Goal: Find specific page/section: Find specific page/section

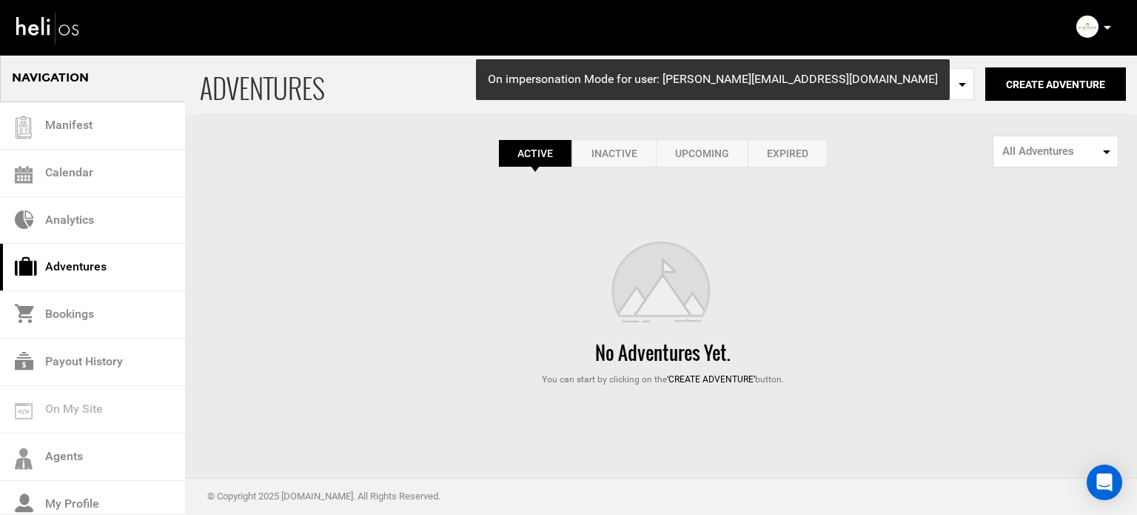
click at [810, 155] on link "Expired" at bounding box center [788, 153] width 80 height 28
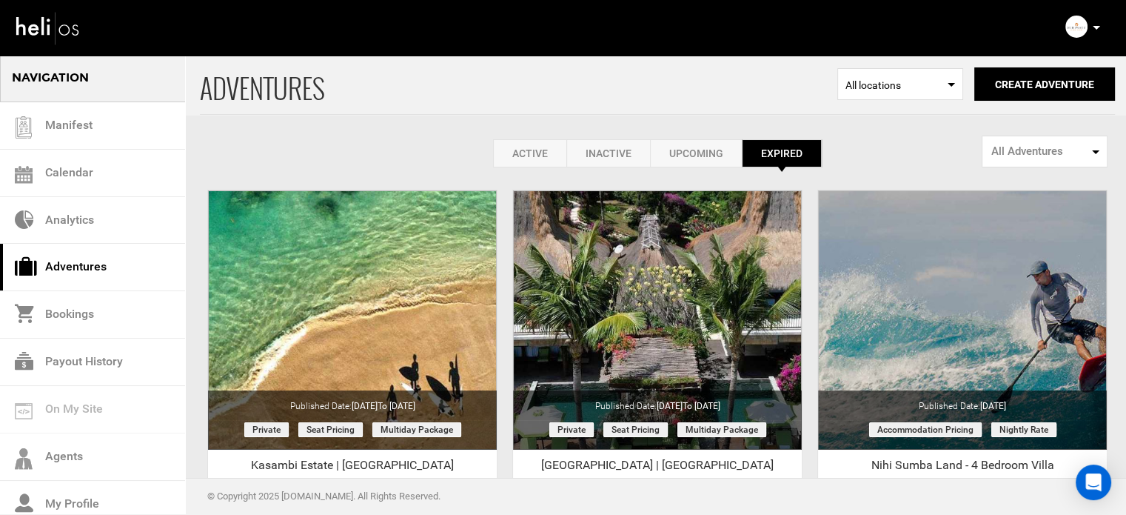
click at [507, 144] on link "Active" at bounding box center [529, 153] width 73 height 28
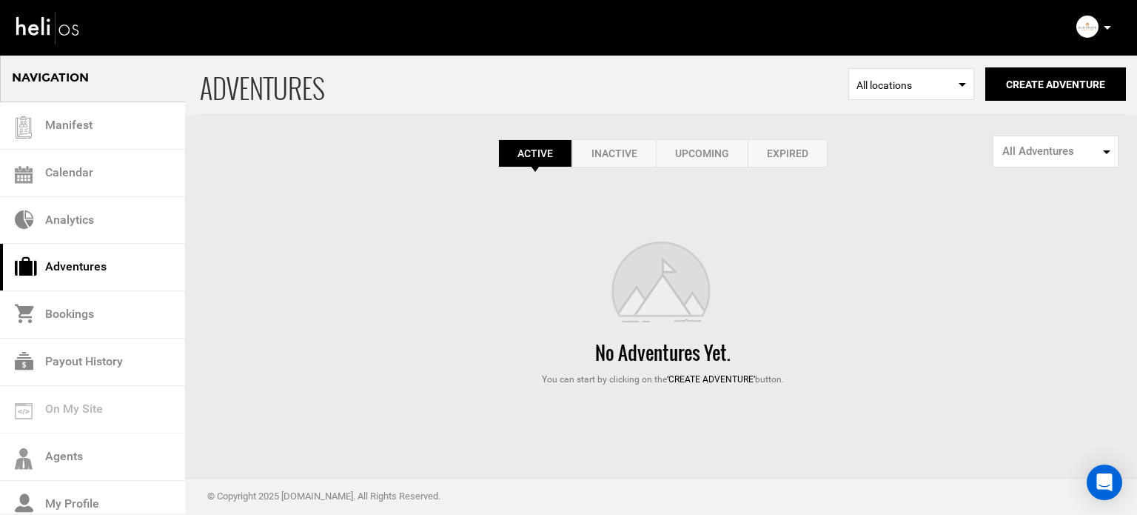
click at [1108, 27] on icon at bounding box center [1107, 28] width 7 height 4
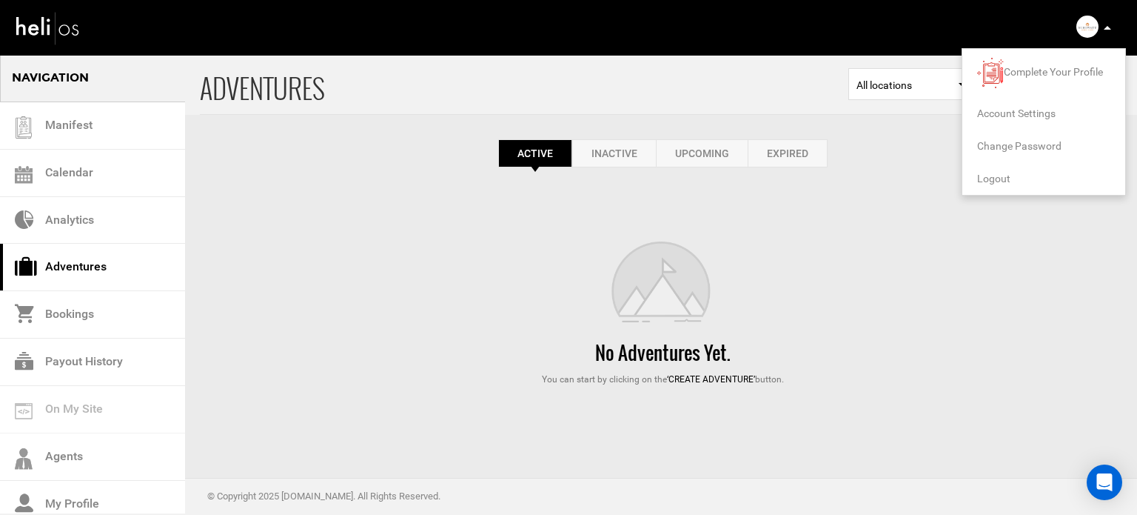
click at [997, 179] on span "Logout" at bounding box center [993, 179] width 33 height 12
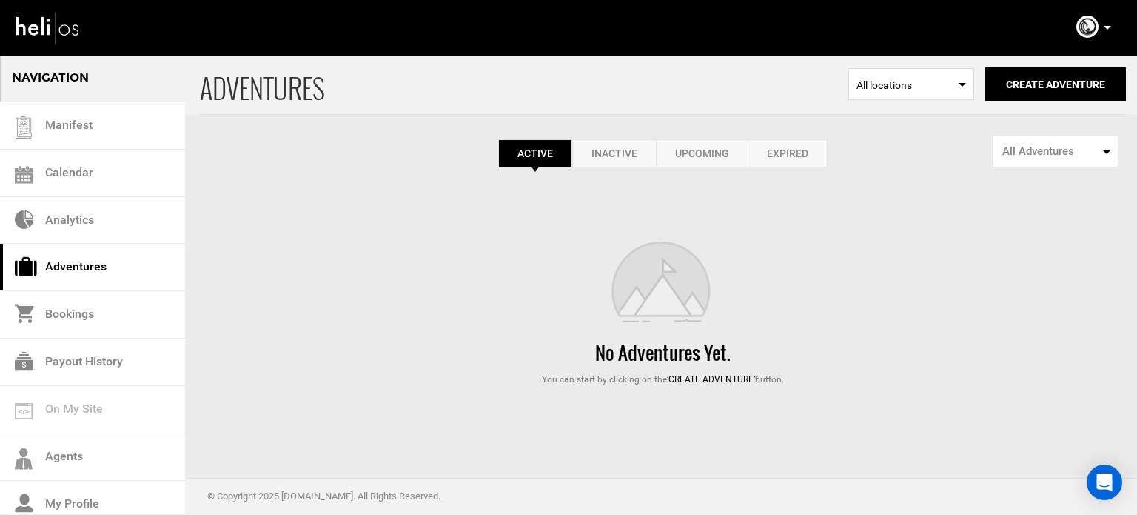
click at [815, 162] on link "Expired" at bounding box center [788, 153] width 80 height 28
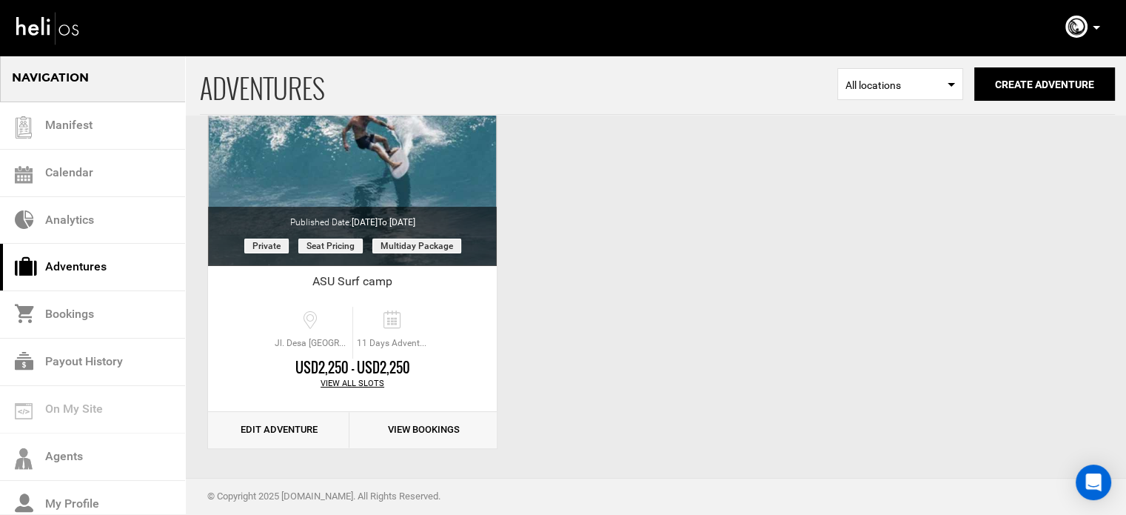
scroll to position [184, 0]
click at [1091, 27] on p at bounding box center [1095, 27] width 9 height 17
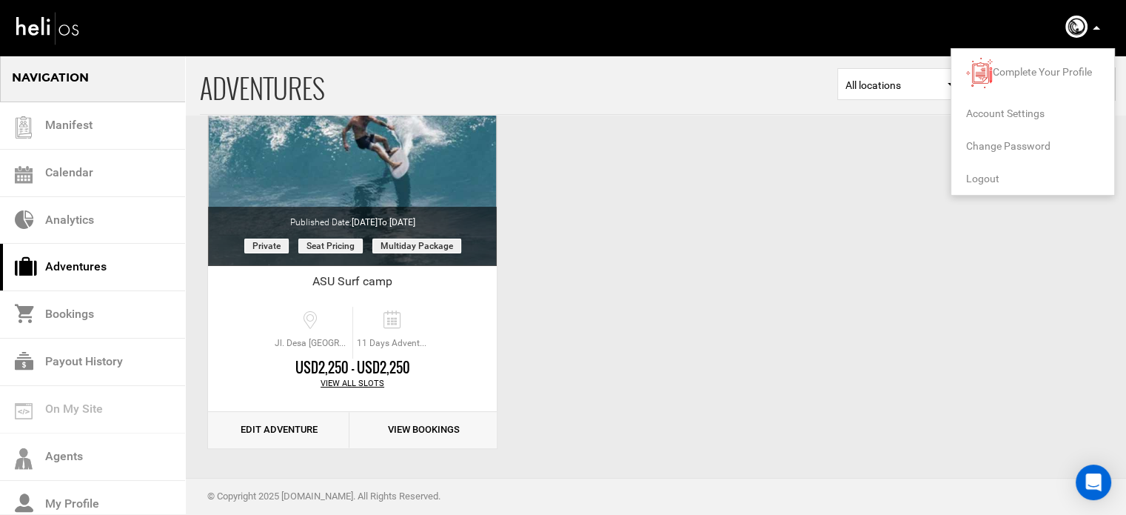
click at [988, 171] on li "Logout" at bounding box center [1032, 178] width 163 height 33
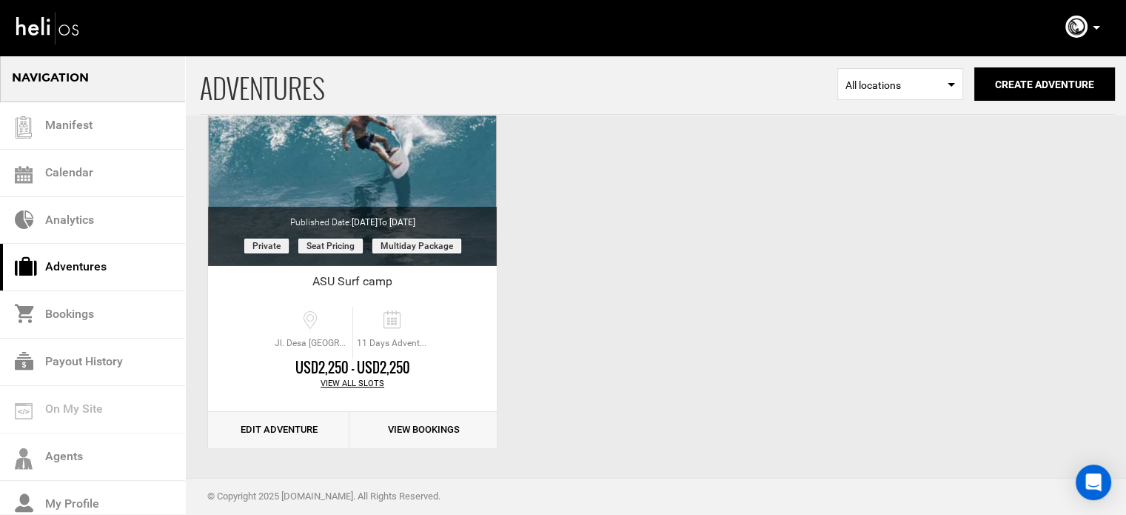
click at [1097, 28] on icon at bounding box center [1096, 28] width 7 height 4
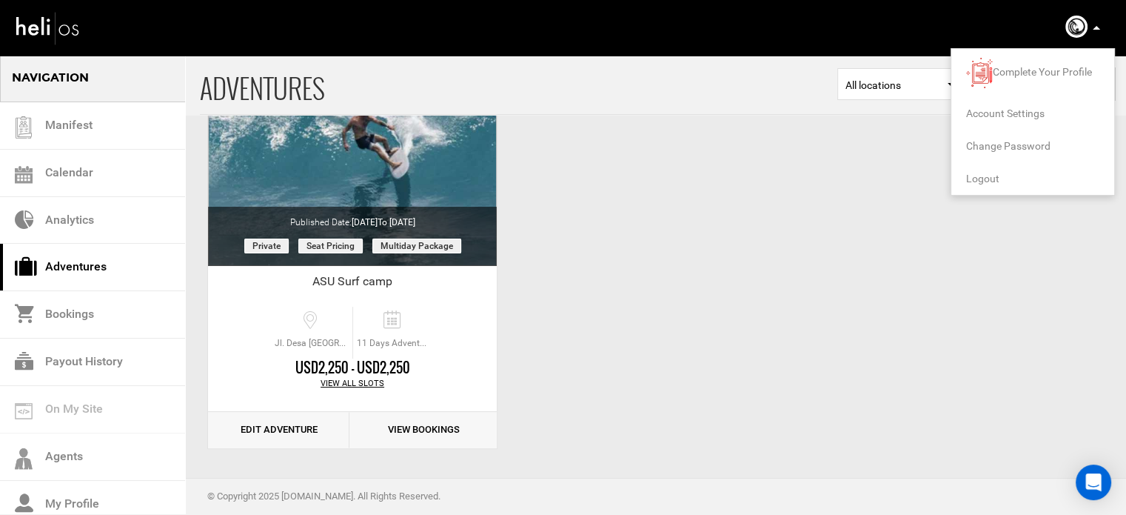
click at [988, 173] on span "Logout" at bounding box center [982, 179] width 33 height 12
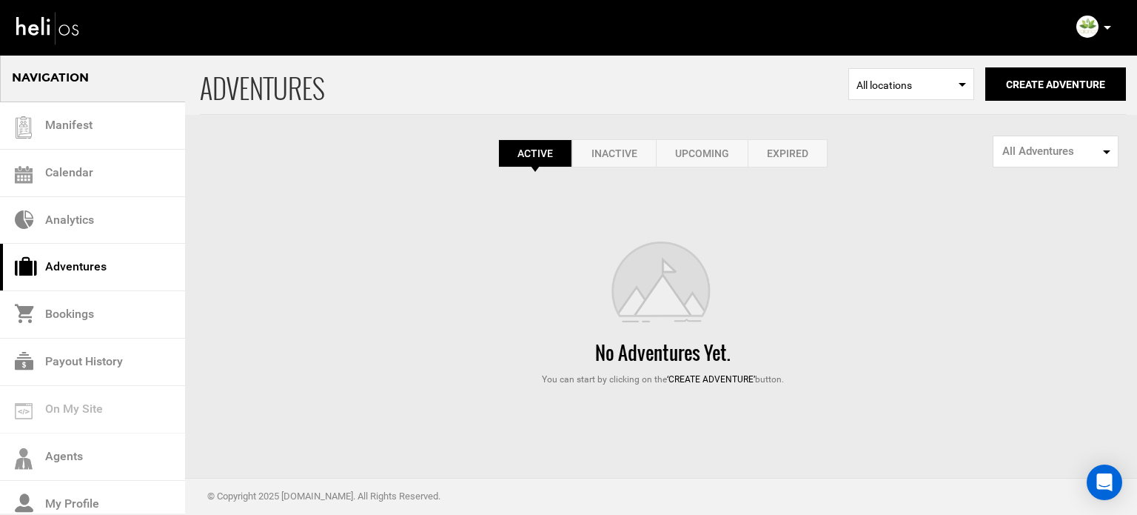
click at [1106, 29] on icon at bounding box center [1107, 28] width 7 height 4
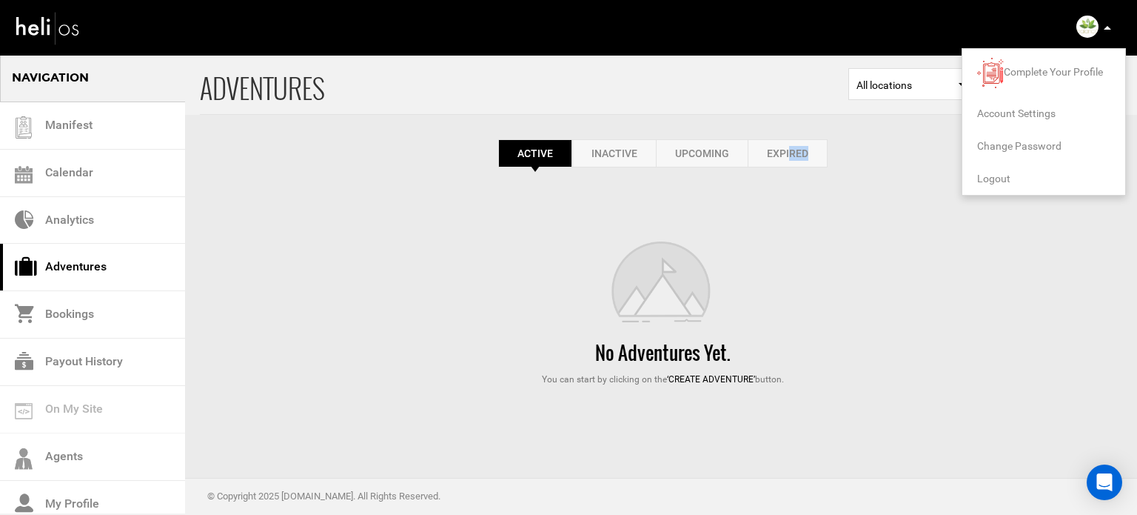
drag, startPoint x: 773, startPoint y: 207, endPoint x: 785, endPoint y: 148, distance: 59.7
click at [785, 148] on div "ADVENTURES Select Location All locations Create Adventure Public Adventure This…" at bounding box center [568, 220] width 1137 height 332
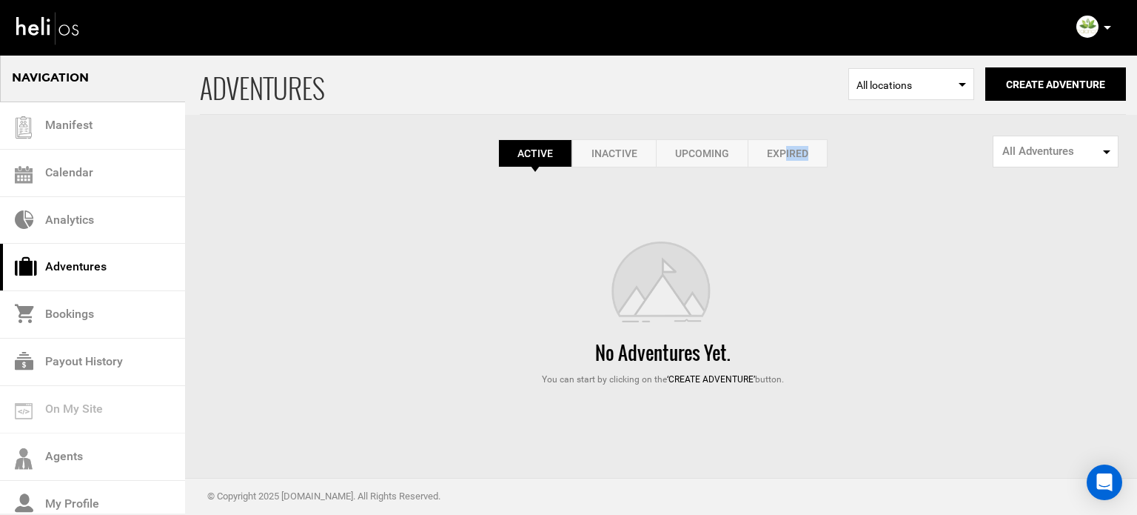
click at [785, 148] on link "Expired" at bounding box center [788, 153] width 80 height 28
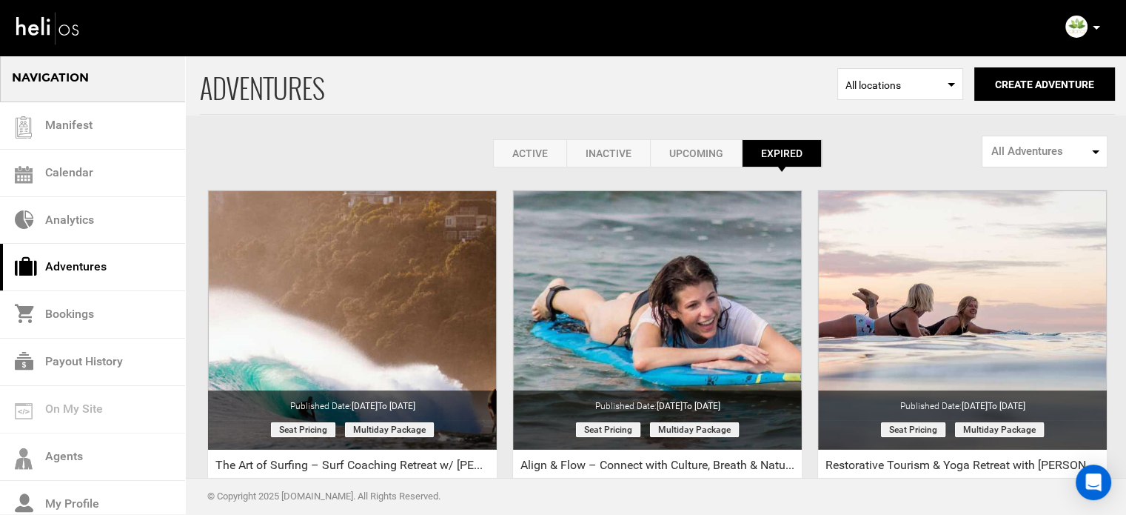
click at [1099, 29] on icon at bounding box center [1096, 28] width 7 height 4
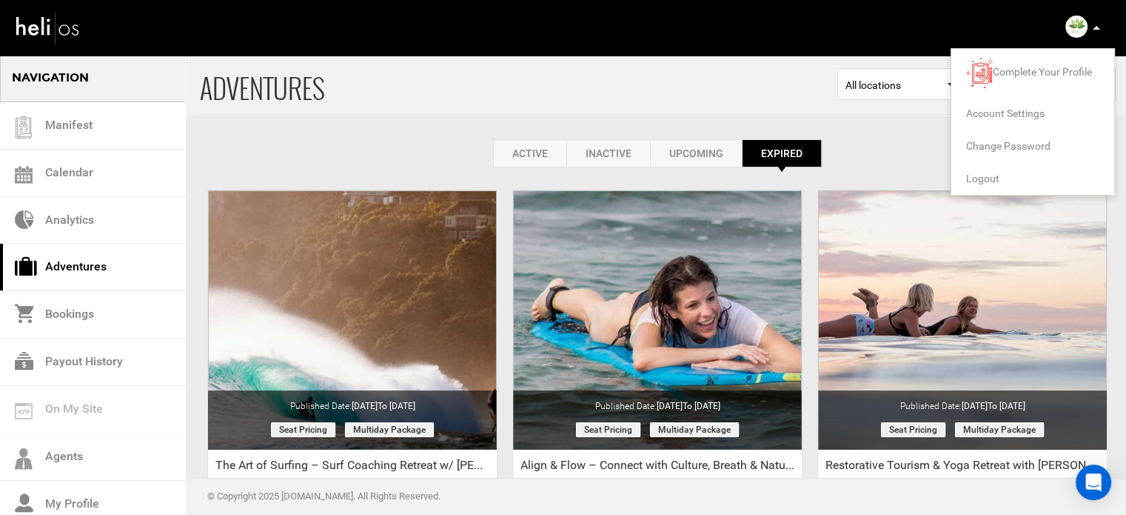
click at [983, 177] on span "Logout" at bounding box center [982, 179] width 33 height 12
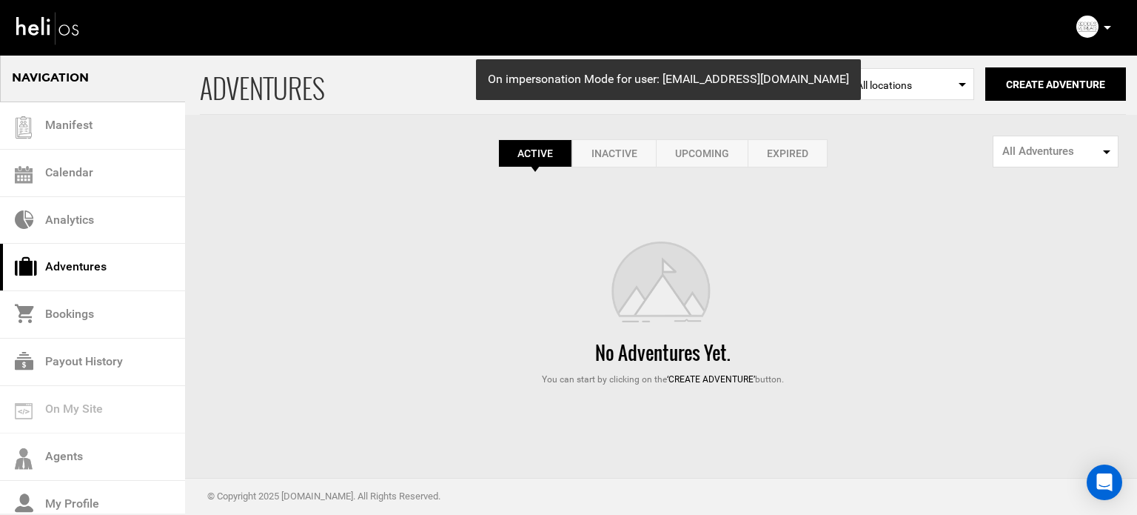
click at [785, 161] on link "Expired" at bounding box center [788, 153] width 80 height 28
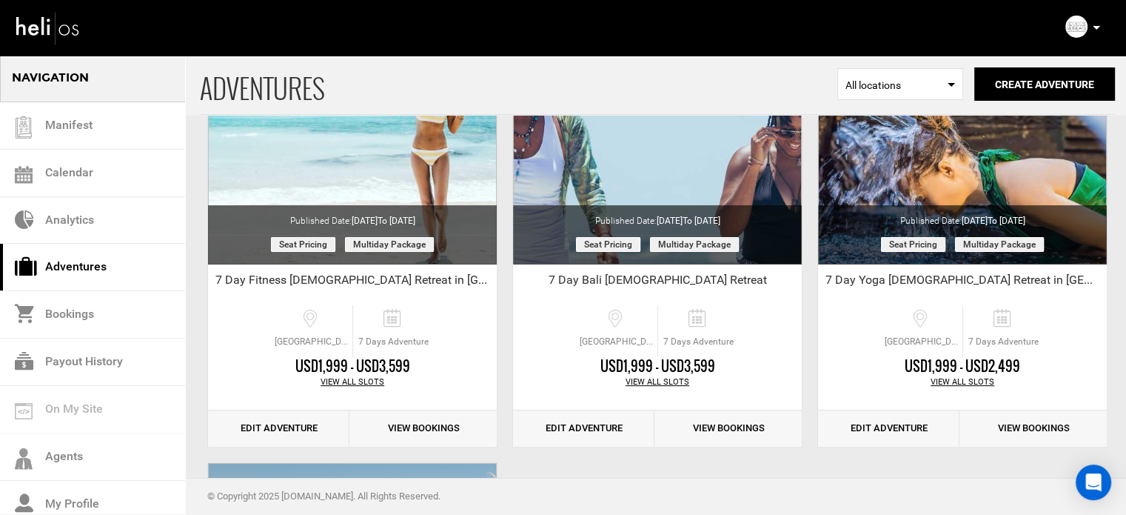
scroll to position [186, 0]
